Goal: Information Seeking & Learning: Learn about a topic

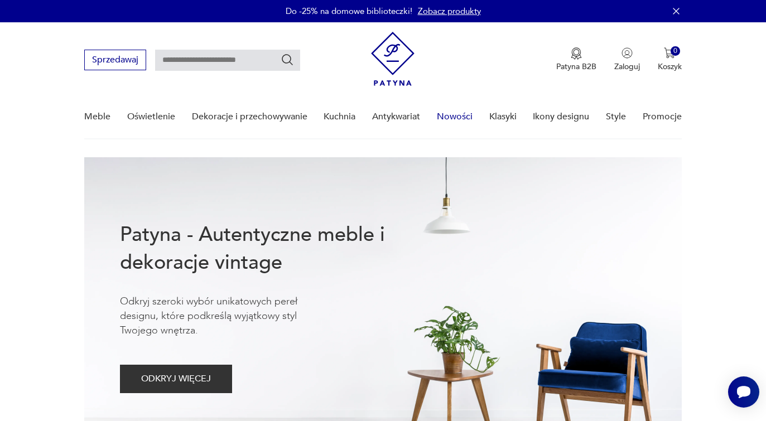
click at [458, 116] on link "Nowości" at bounding box center [455, 116] width 36 height 43
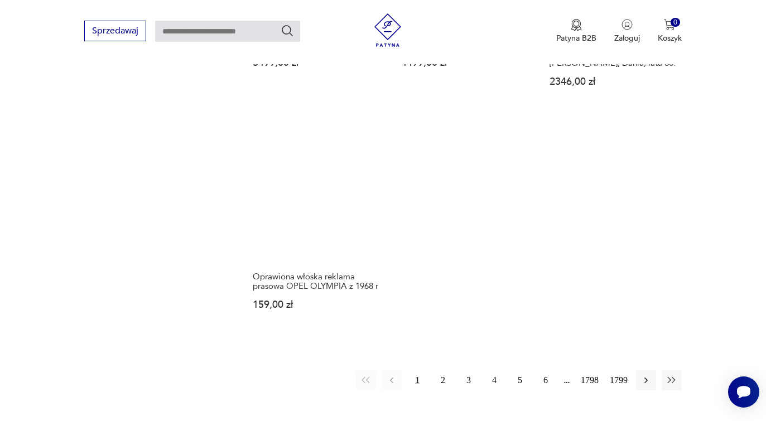
scroll to position [1613, 0]
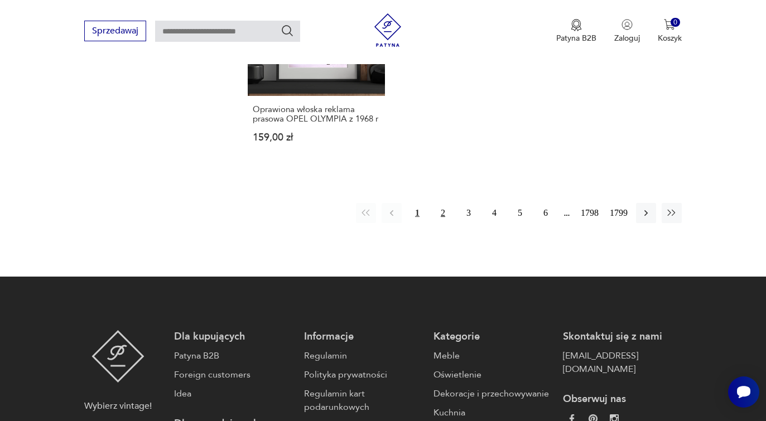
click at [439, 203] on button "2" at bounding box center [443, 213] width 20 height 20
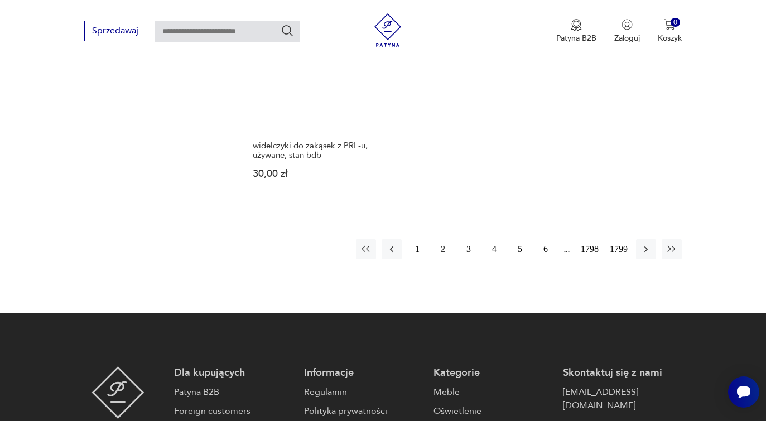
scroll to position [1540, 0]
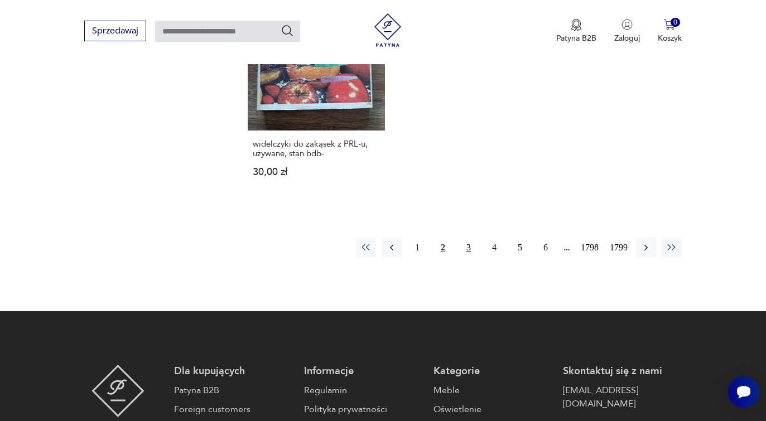
click at [471, 238] on button "3" at bounding box center [469, 248] width 20 height 20
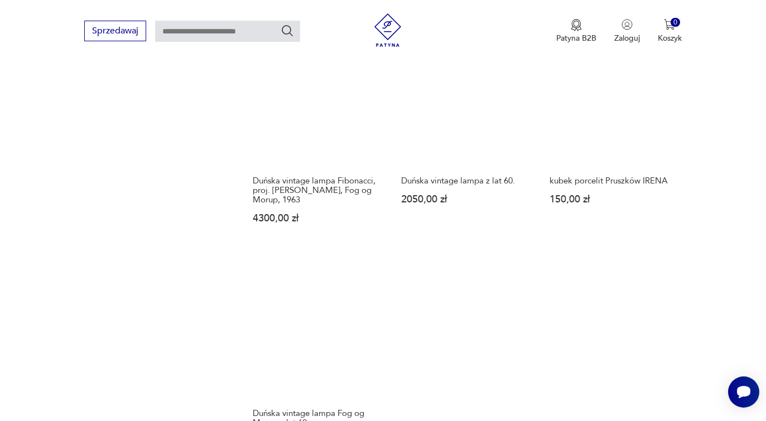
scroll to position [1428, 0]
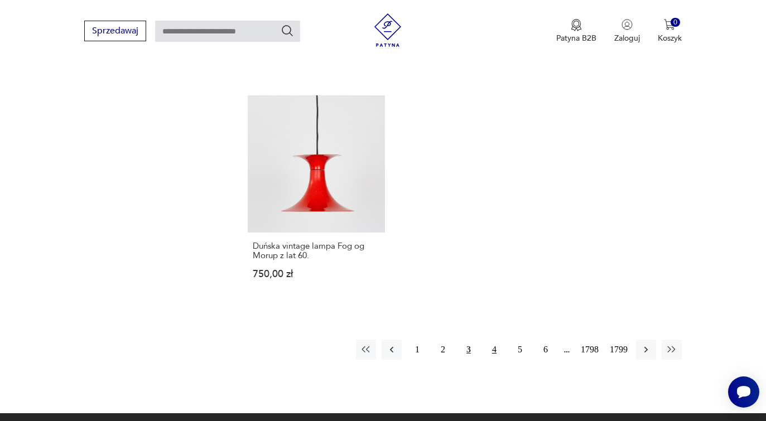
click at [492, 340] on button "4" at bounding box center [494, 350] width 20 height 20
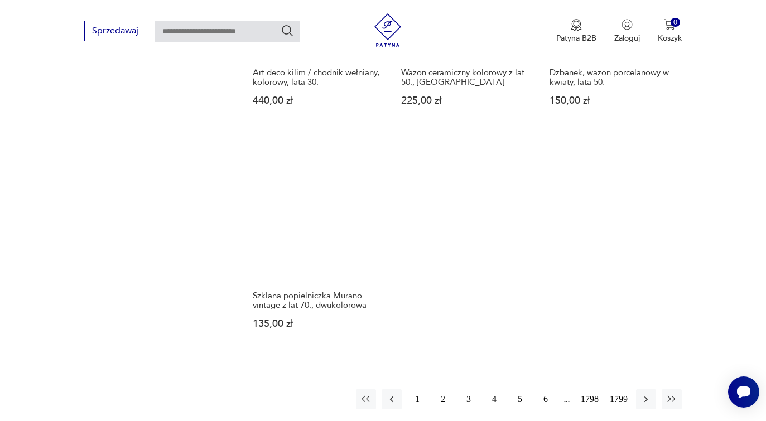
scroll to position [1484, 0]
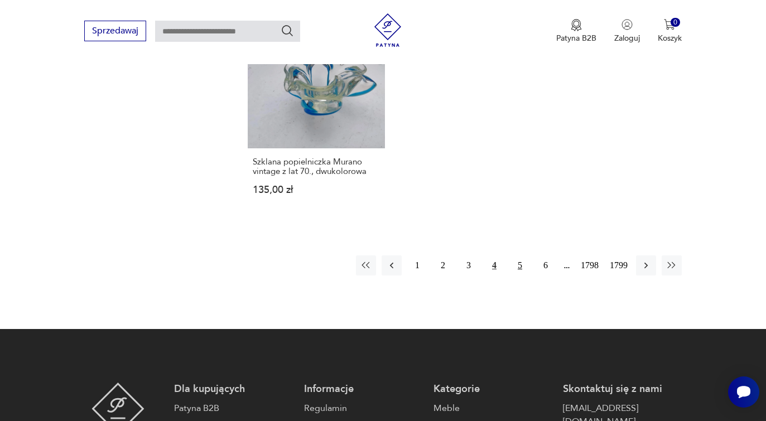
click at [517, 256] on button "5" at bounding box center [520, 266] width 20 height 20
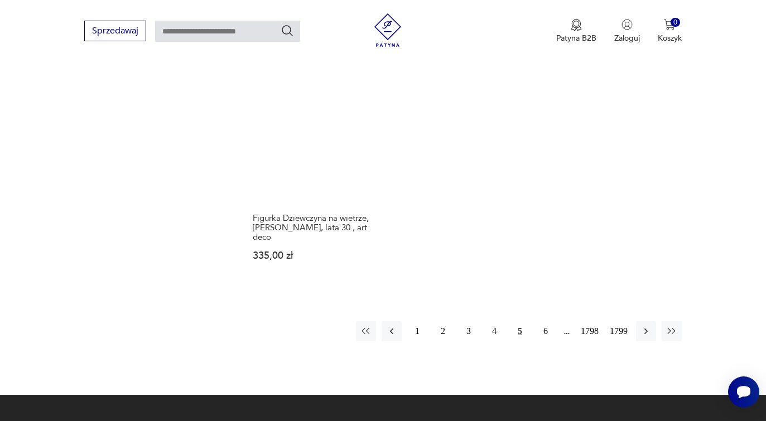
scroll to position [1484, 0]
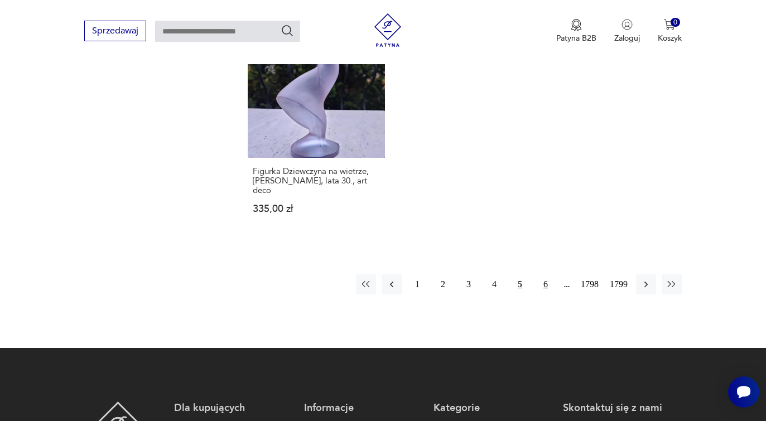
click at [544, 275] on button "6" at bounding box center [546, 285] width 20 height 20
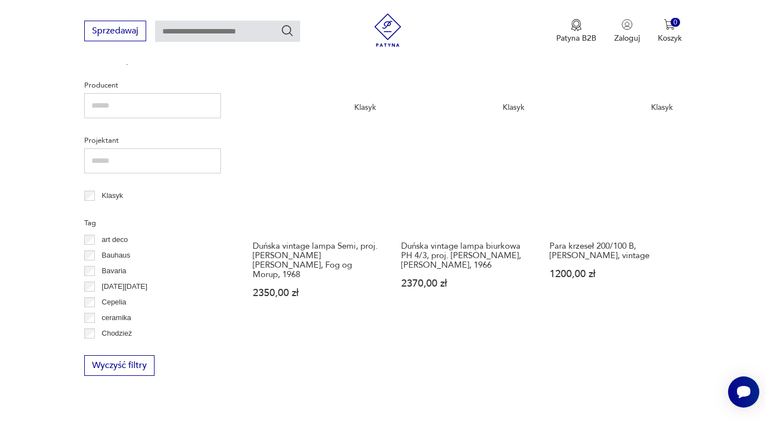
scroll to position [479, 0]
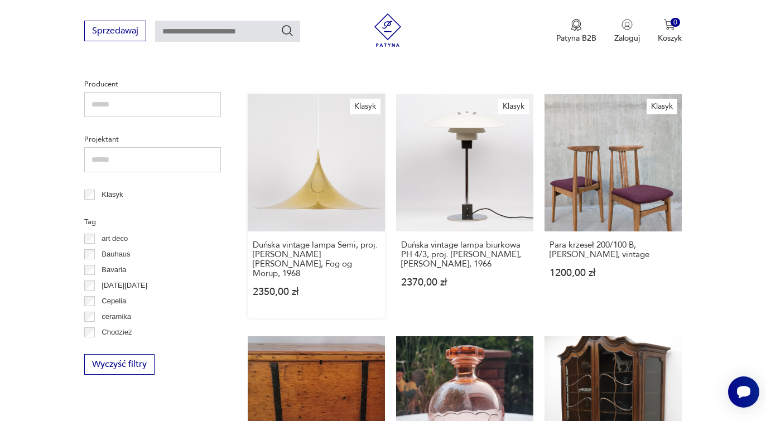
click at [322, 191] on link "Klasyk Duńska vintage lampa Semi, proj. [PERSON_NAME] [PERSON_NAME], Fog og Mor…" at bounding box center [316, 206] width 137 height 224
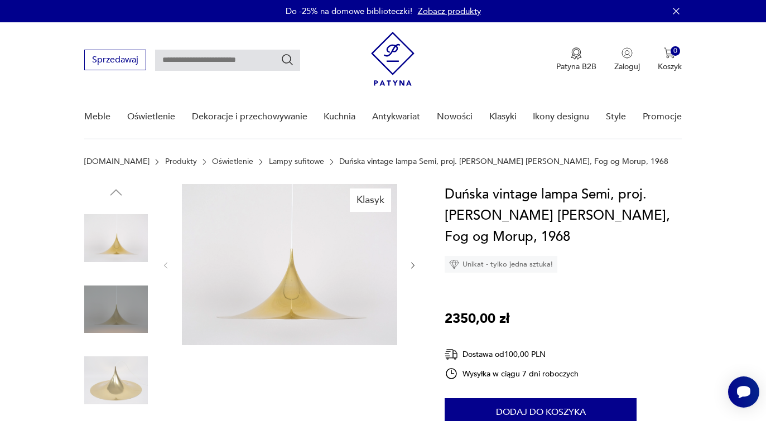
click at [411, 265] on icon "button" at bounding box center [413, 265] width 9 height 9
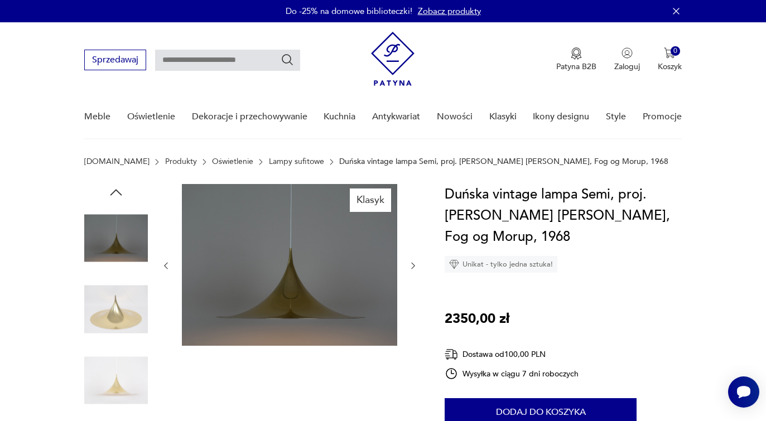
click at [411, 265] on icon "button" at bounding box center [413, 265] width 9 height 9
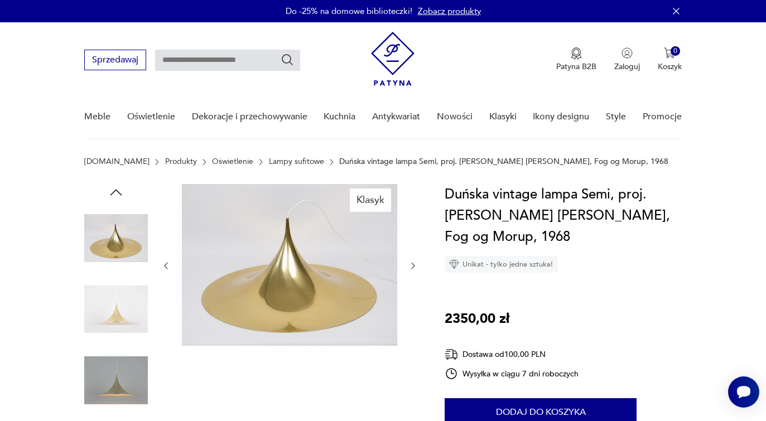
click at [411, 265] on icon "button" at bounding box center [413, 265] width 9 height 9
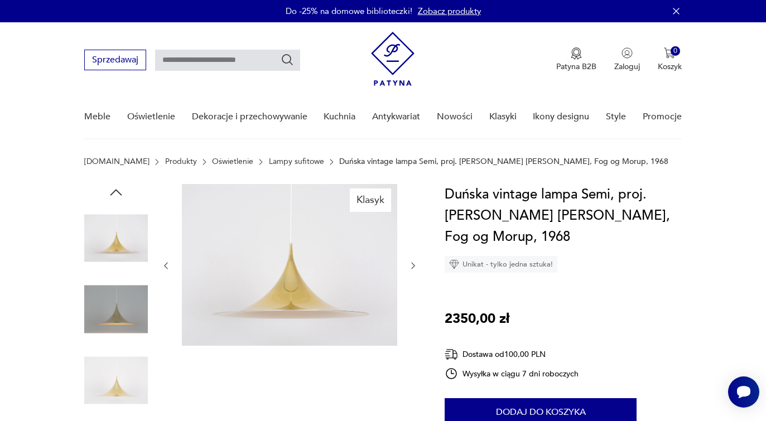
click at [411, 265] on icon "button" at bounding box center [413, 265] width 9 height 9
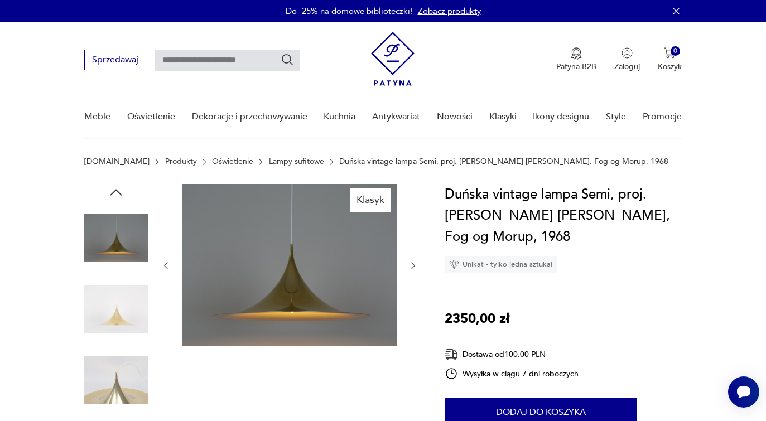
click at [411, 265] on icon "button" at bounding box center [413, 265] width 9 height 9
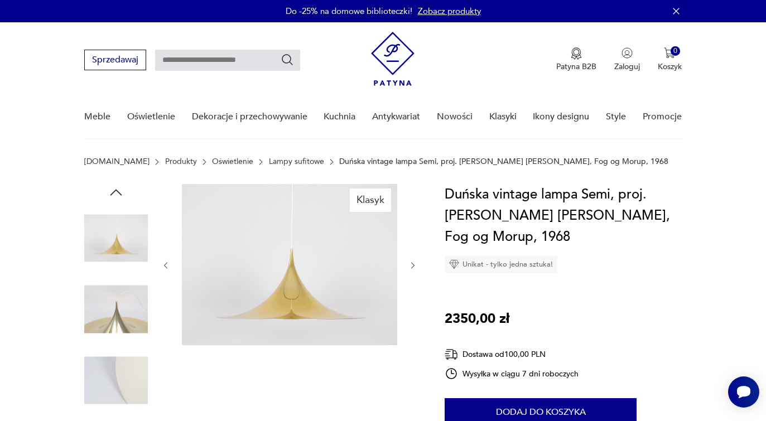
click at [411, 265] on icon "button" at bounding box center [413, 265] width 9 height 9
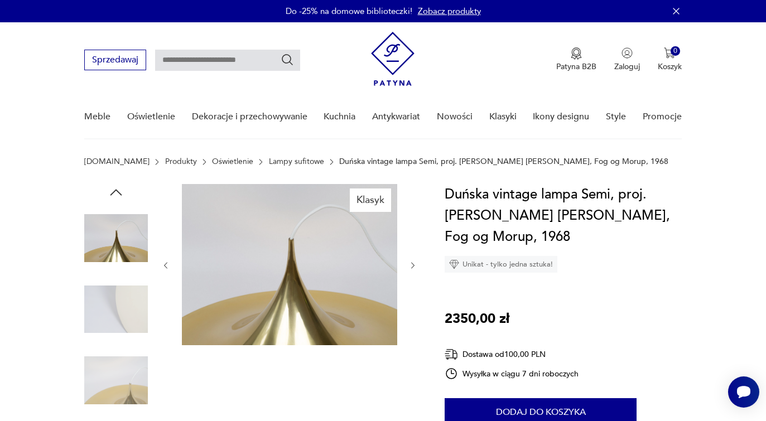
click at [411, 265] on icon "button" at bounding box center [413, 265] width 9 height 9
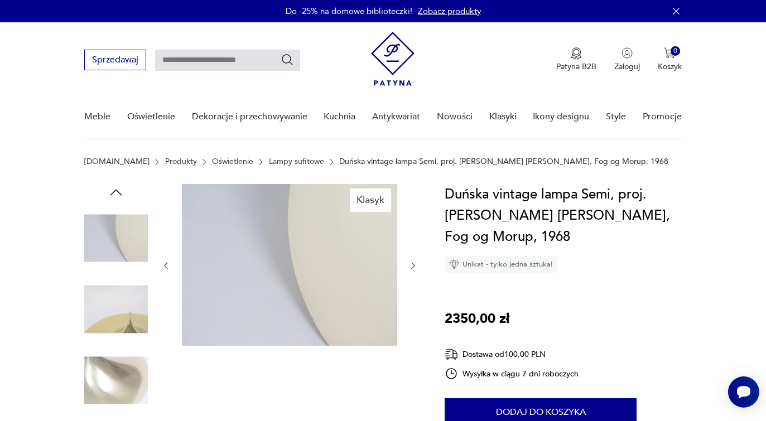
click at [411, 265] on icon "button" at bounding box center [413, 265] width 9 height 9
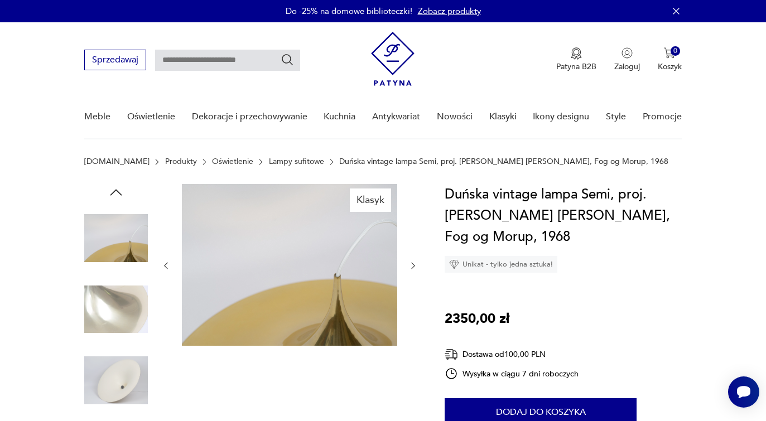
click at [411, 265] on icon "button" at bounding box center [413, 265] width 9 height 9
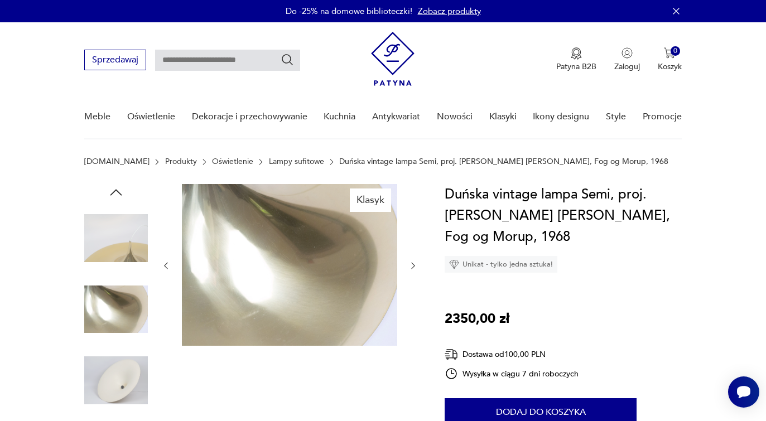
click at [411, 265] on icon "button" at bounding box center [413, 265] width 9 height 9
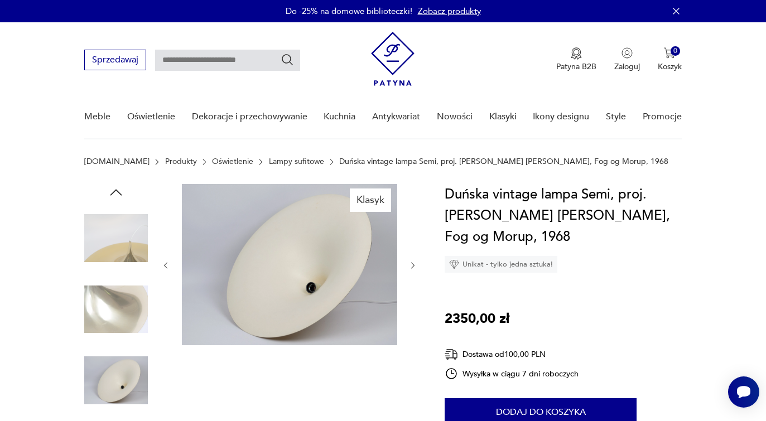
click at [411, 265] on icon "button" at bounding box center [413, 265] width 9 height 9
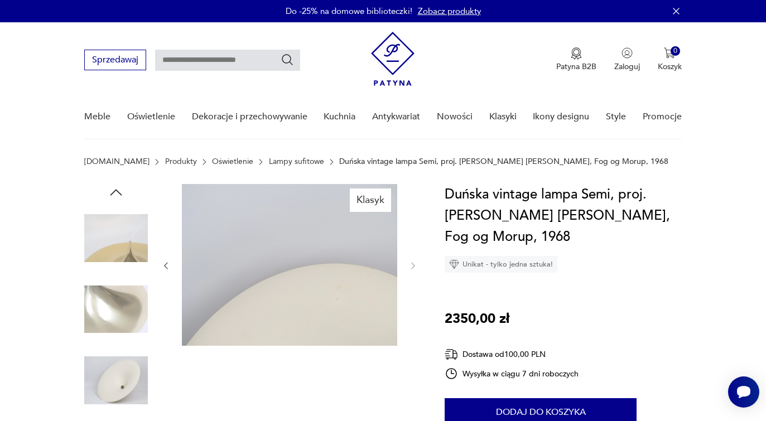
click at [411, 265] on icon "button" at bounding box center [413, 265] width 9 height 9
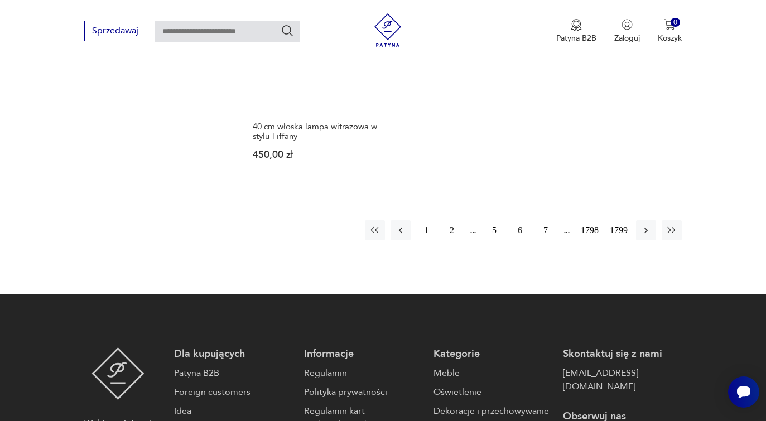
scroll to position [1540, 0]
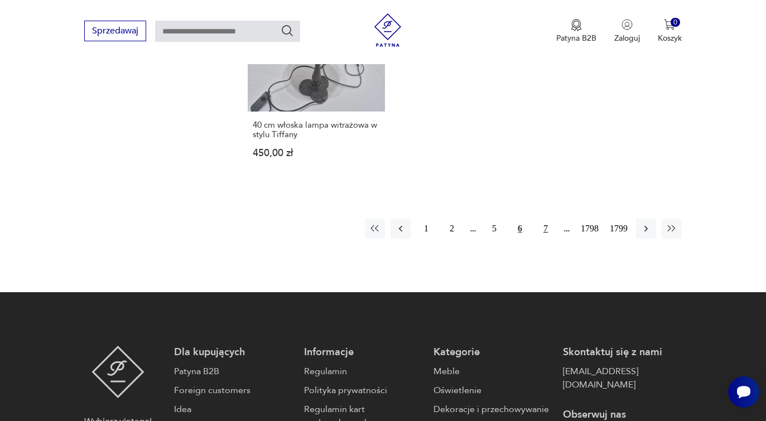
click at [547, 220] on button "7" at bounding box center [546, 229] width 20 height 20
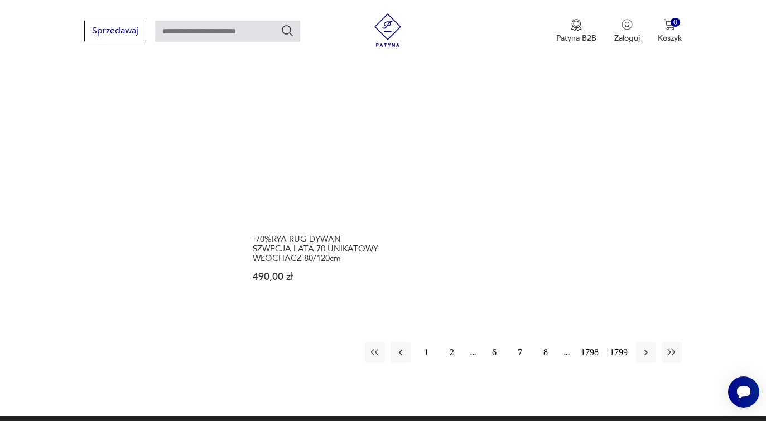
scroll to position [1596, 0]
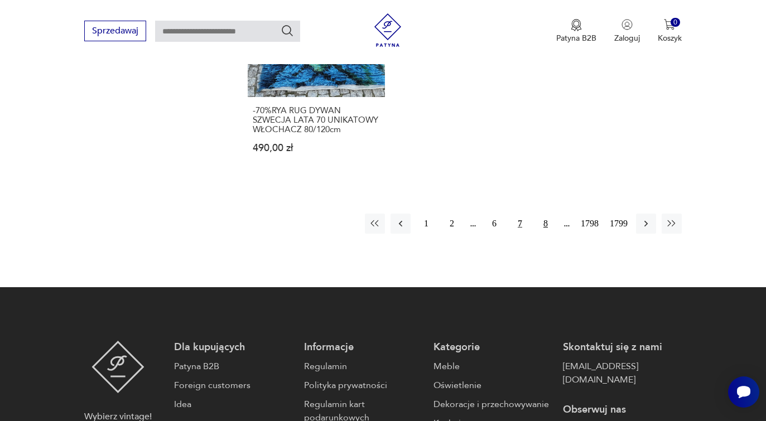
click at [545, 214] on button "8" at bounding box center [546, 224] width 20 height 20
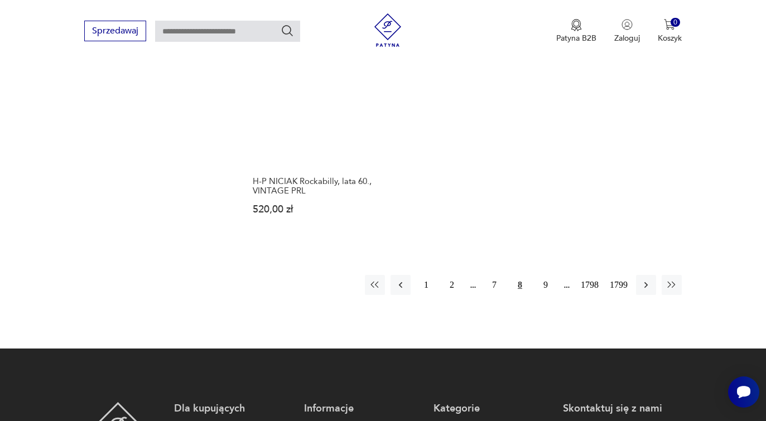
scroll to position [1484, 0]
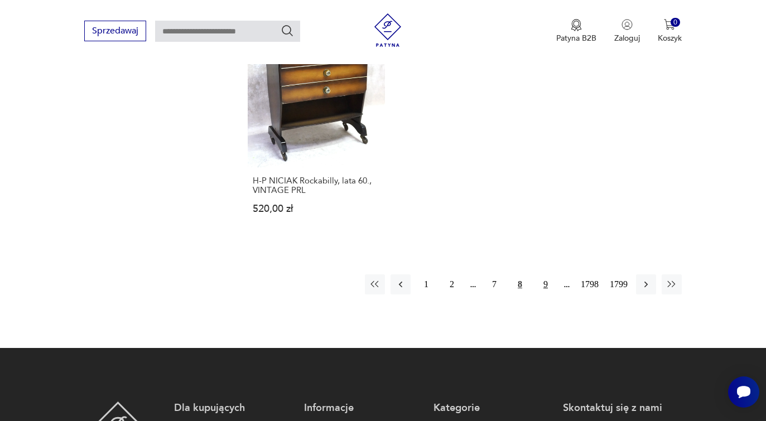
click at [545, 284] on button "9" at bounding box center [546, 285] width 20 height 20
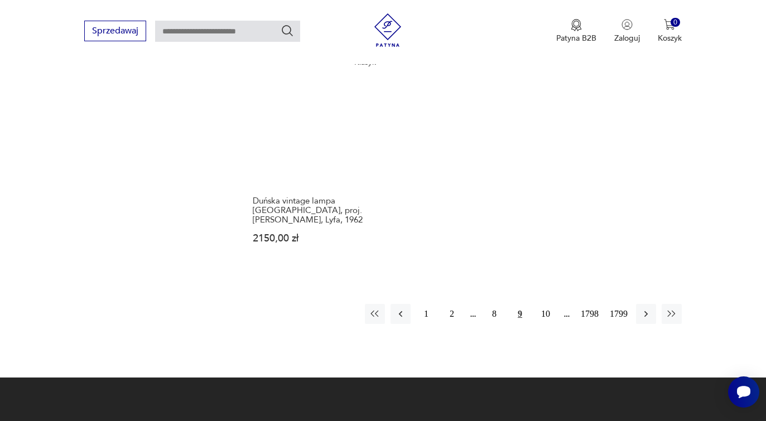
scroll to position [1484, 0]
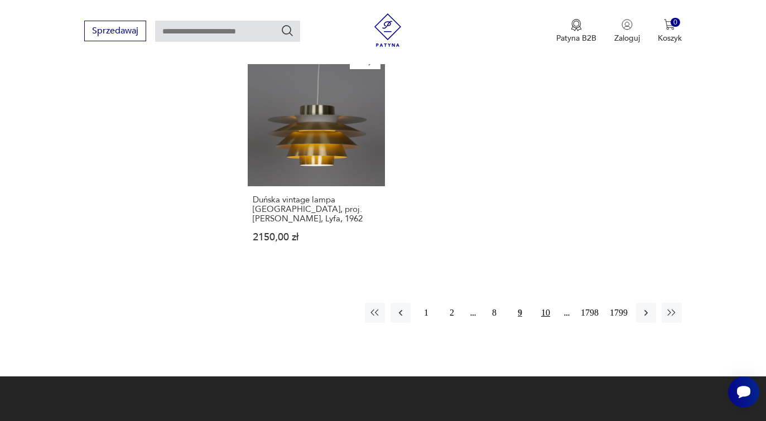
click at [543, 303] on button "10" at bounding box center [546, 313] width 20 height 20
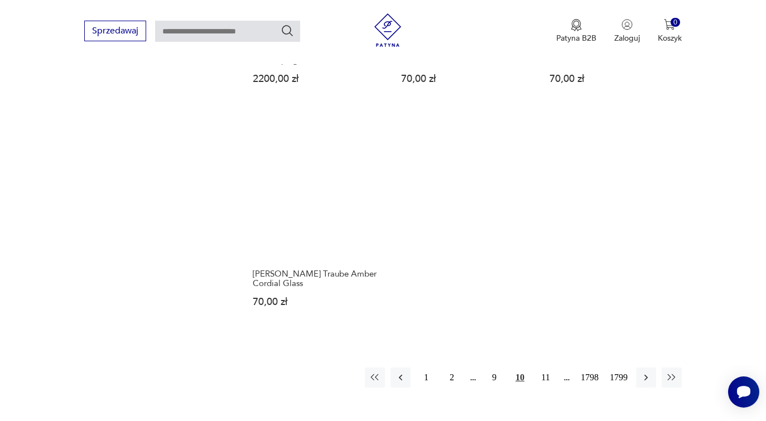
scroll to position [1373, 0]
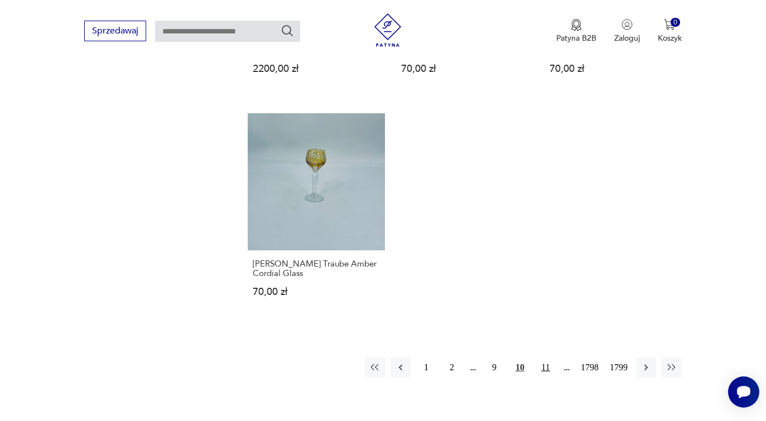
click at [545, 364] on button "11" at bounding box center [546, 368] width 20 height 20
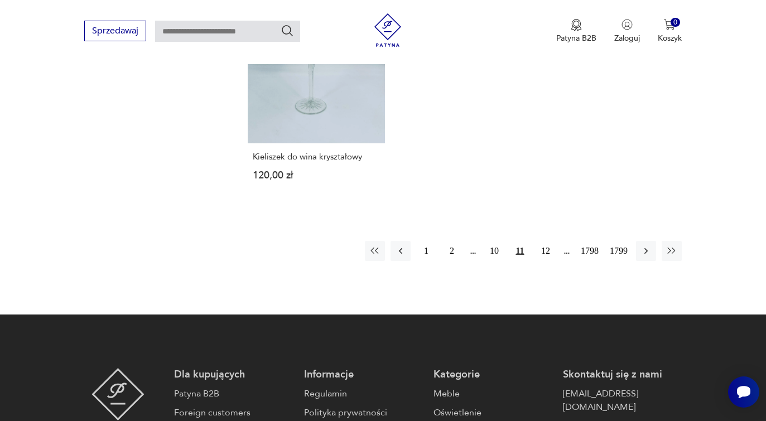
scroll to position [1540, 0]
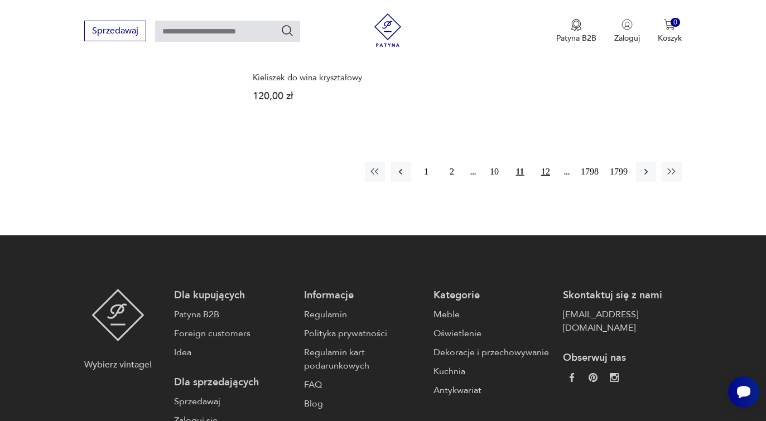
click at [541, 171] on button "12" at bounding box center [546, 172] width 20 height 20
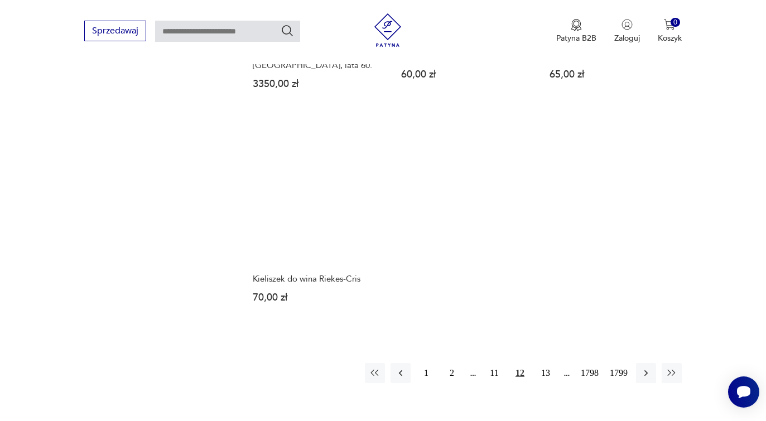
scroll to position [1373, 0]
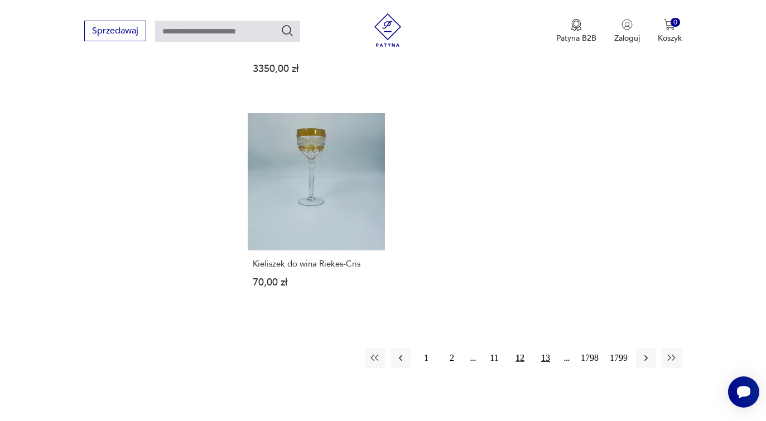
click at [542, 348] on button "13" at bounding box center [546, 358] width 20 height 20
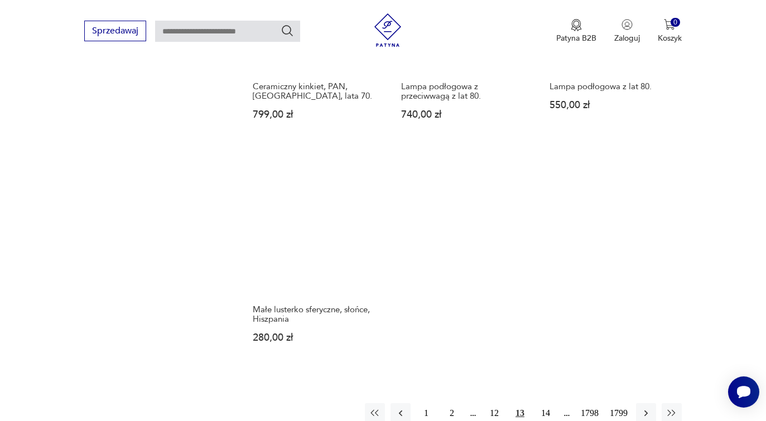
scroll to position [1373, 0]
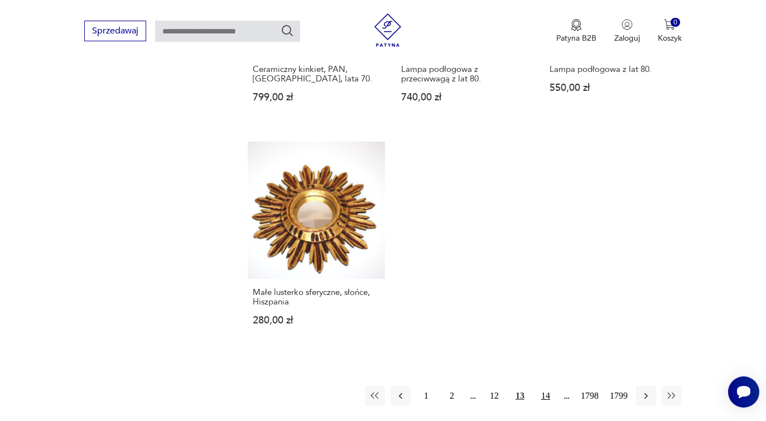
click at [548, 386] on button "14" at bounding box center [546, 396] width 20 height 20
